Goal: Task Accomplishment & Management: Manage account settings

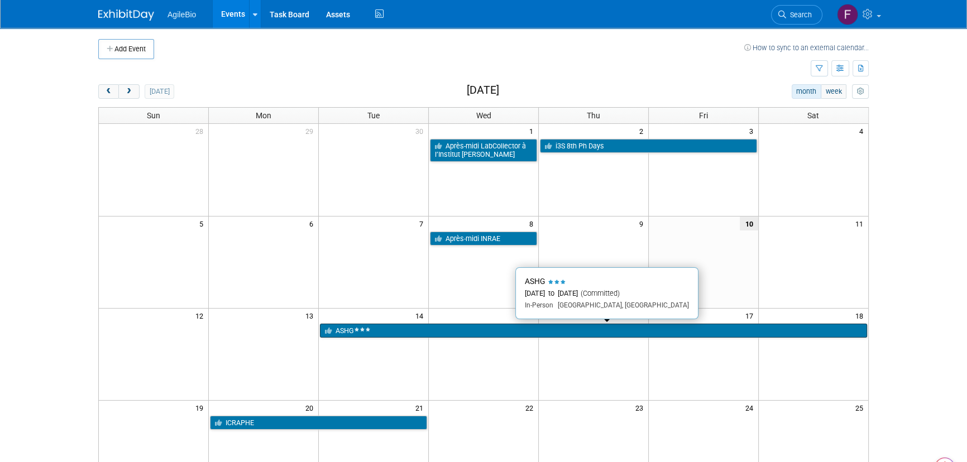
click at [498, 328] on link "ASHG" at bounding box center [593, 331] width 547 height 15
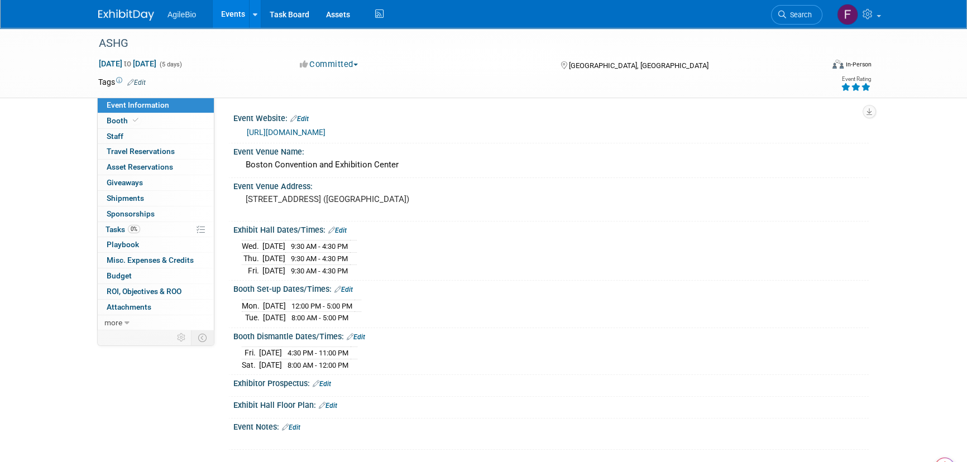
drag, startPoint x: 717, startPoint y: 78, endPoint x: 729, endPoint y: 77, distance: 11.8
click at [718, 78] on td at bounding box center [443, 82] width 594 height 11
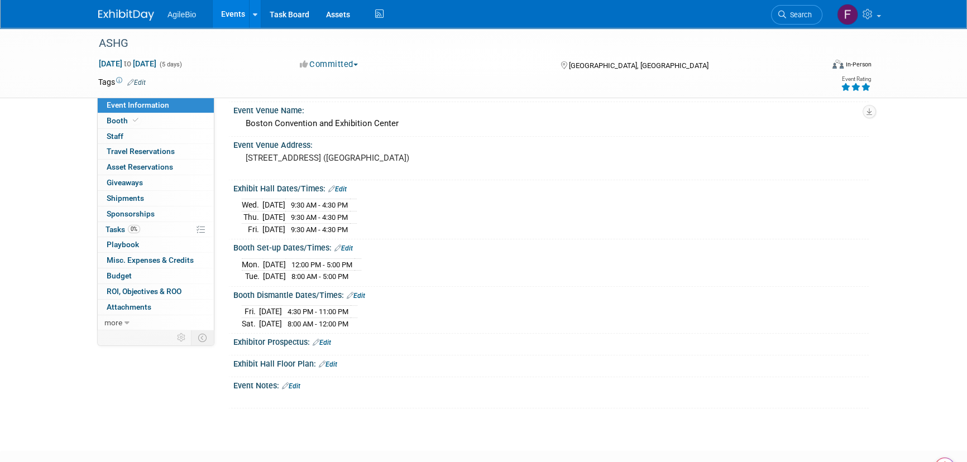
scroll to position [45, 0]
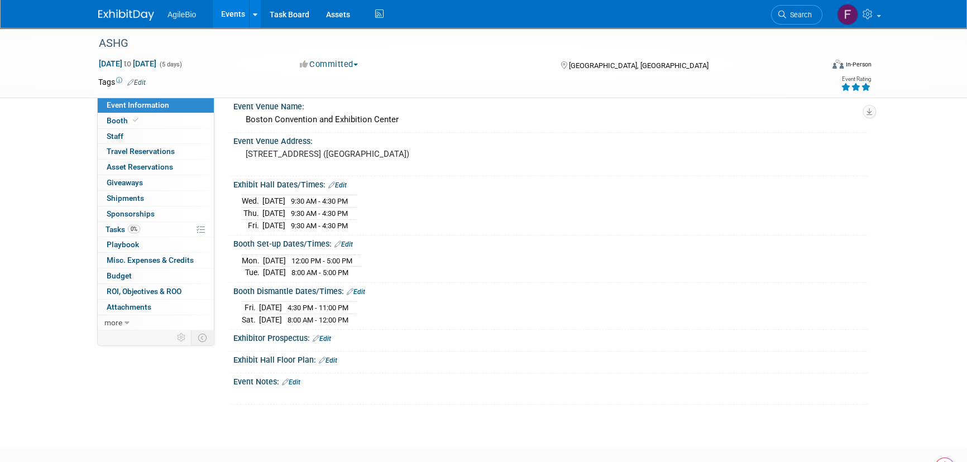
click at [321, 68] on button "Committed" at bounding box center [329, 65] width 66 height 12
click at [501, 66] on div "Committed Committed Considering Not Going" at bounding box center [419, 65] width 247 height 12
click at [852, 64] on div "In-Person" at bounding box center [858, 64] width 26 height 8
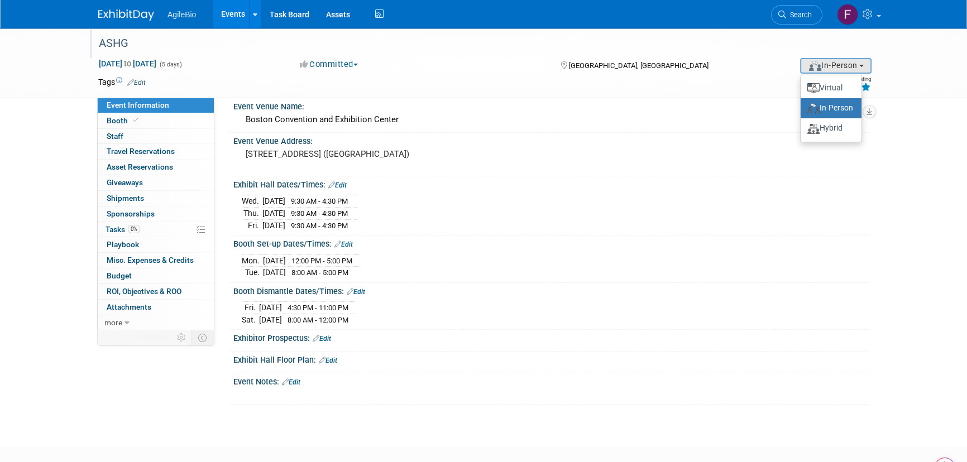
click at [737, 56] on div "ASHG" at bounding box center [452, 43] width 724 height 30
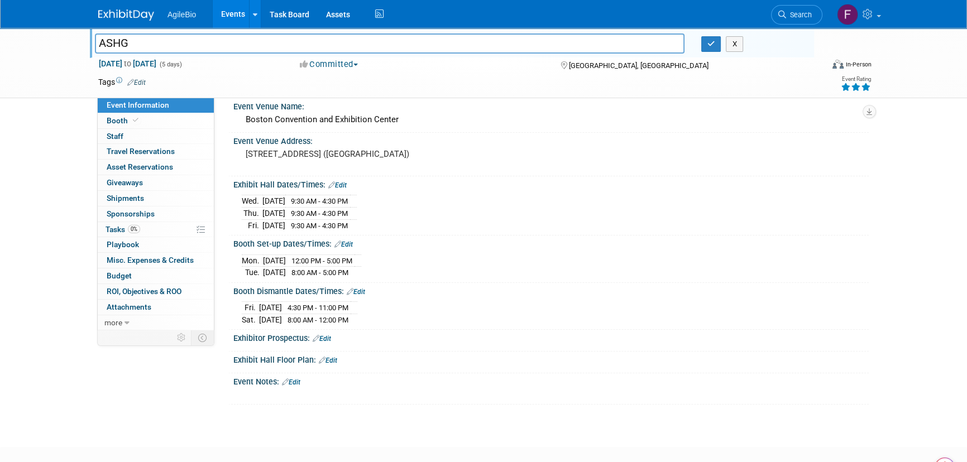
click at [753, 80] on div "Event Rating" at bounding box center [814, 85] width 132 height 20
click at [740, 60] on div "[GEOGRAPHIC_DATA], [GEOGRAPHIC_DATA]" at bounding box center [650, 64] width 198 height 13
click at [739, 70] on div "[GEOGRAPHIC_DATA], [GEOGRAPHIC_DATA]" at bounding box center [649, 64] width 181 height 13
click at [732, 84] on td at bounding box center [443, 82] width 594 height 11
